Goal: Task Accomplishment & Management: Complete application form

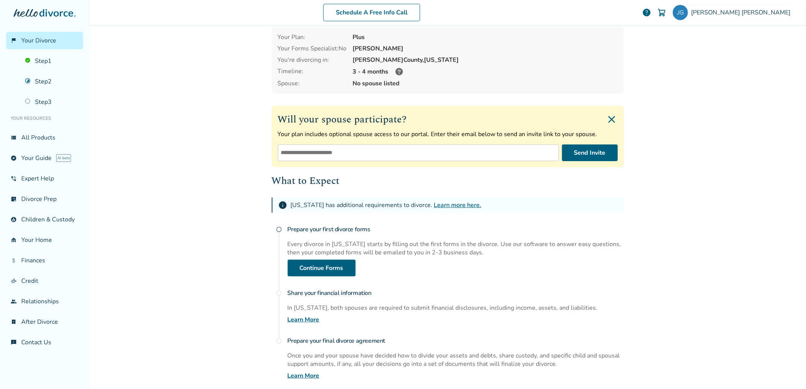
scroll to position [84, 0]
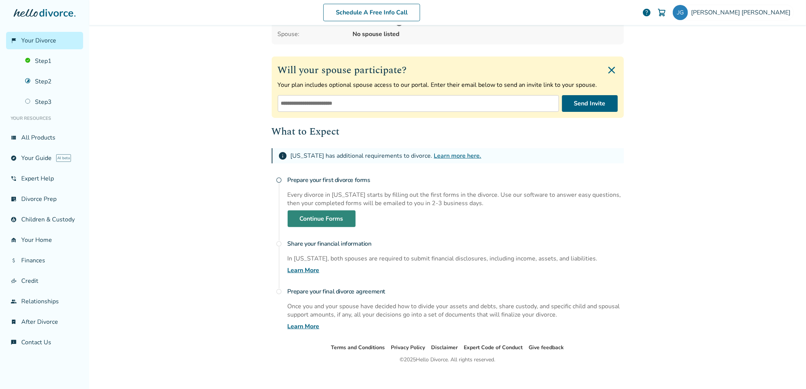
click at [316, 225] on link "Continue Forms" at bounding box center [322, 219] width 68 height 17
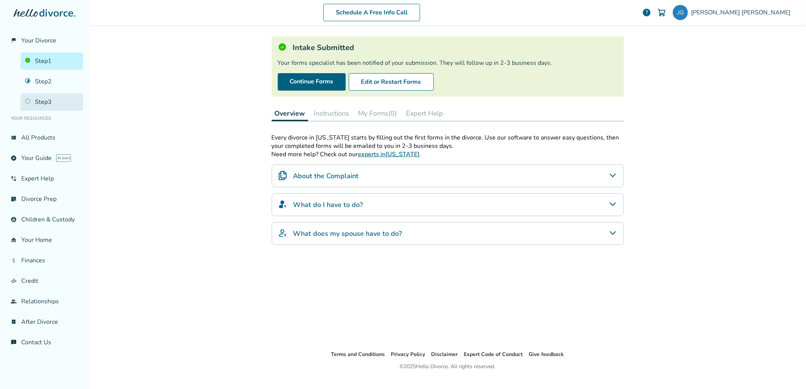
click at [43, 100] on link "Step 3" at bounding box center [51, 101] width 63 height 17
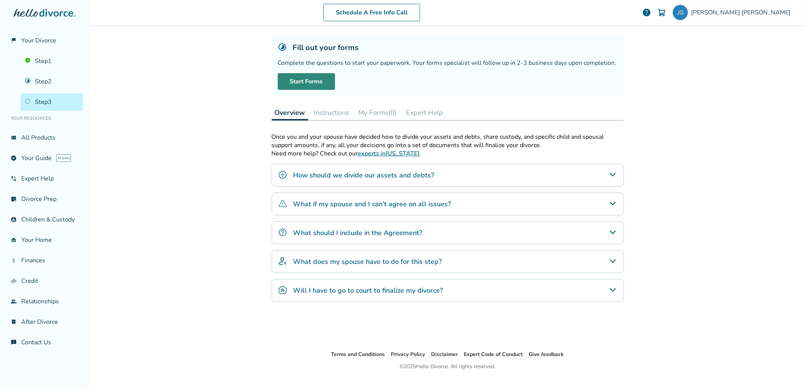
click at [310, 76] on link "Start Forms" at bounding box center [306, 81] width 57 height 17
